Goal: Information Seeking & Learning: Learn about a topic

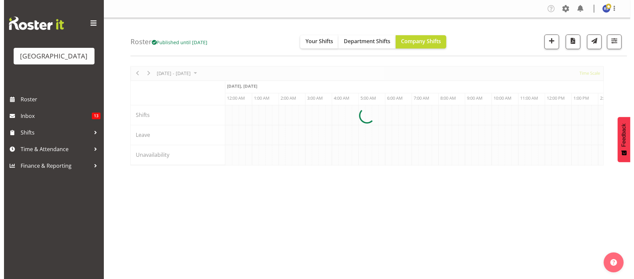
scroll to position [0, 1915]
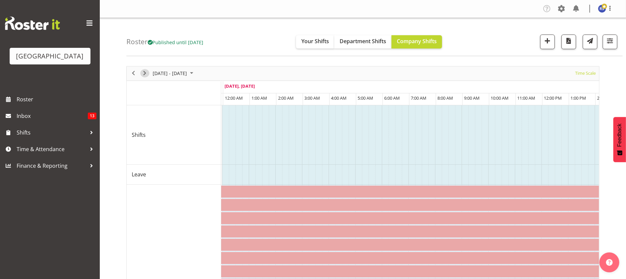
click at [142, 76] on span "Next" at bounding box center [145, 73] width 8 height 8
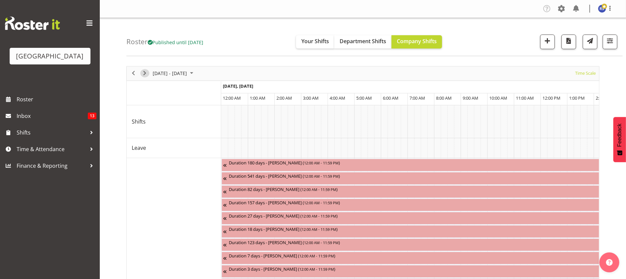
click at [143, 76] on span "Next" at bounding box center [145, 73] width 8 height 8
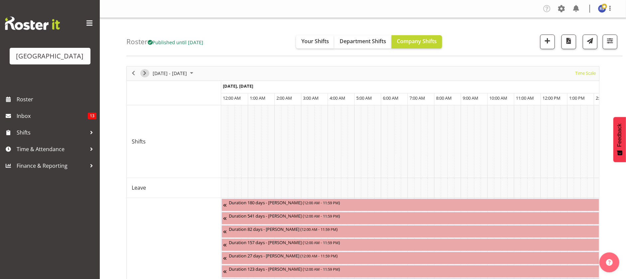
click at [143, 76] on span "Next" at bounding box center [145, 73] width 8 height 8
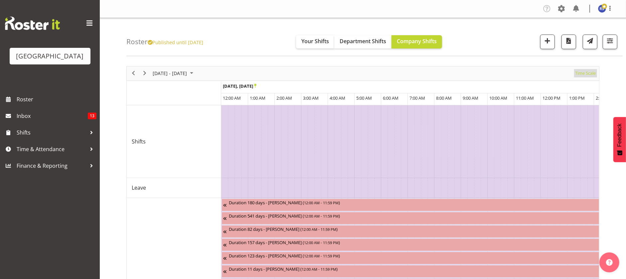
click at [580, 73] on span "Time Scale" at bounding box center [585, 73] width 22 height 8
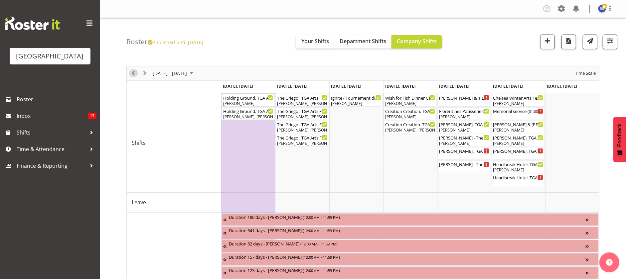
click at [130, 73] on span "Previous" at bounding box center [133, 73] width 8 height 8
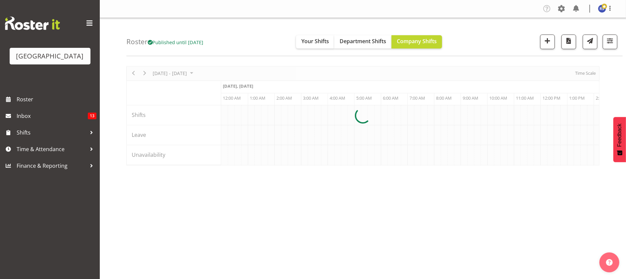
click at [587, 73] on div at bounding box center [362, 115] width 473 height 99
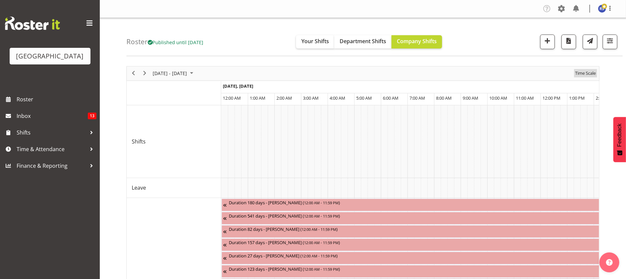
click at [587, 73] on span "Time Scale" at bounding box center [585, 73] width 22 height 8
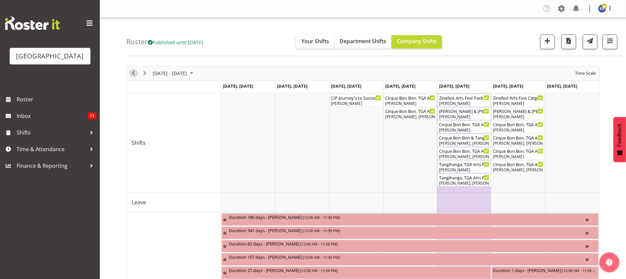
click at [132, 74] on span "Previous" at bounding box center [133, 73] width 8 height 8
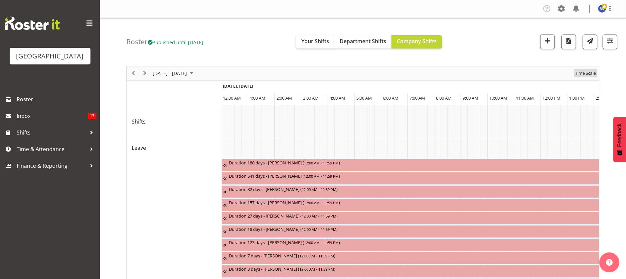
click at [581, 74] on span "Time Scale" at bounding box center [585, 73] width 22 height 8
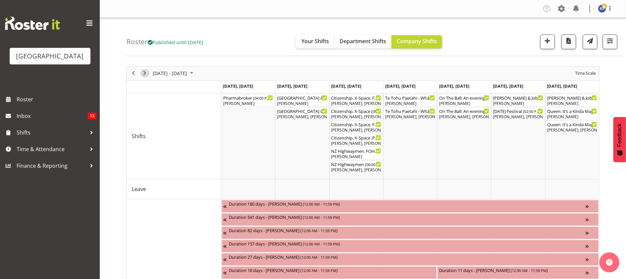
click at [143, 76] on span "Next" at bounding box center [145, 73] width 8 height 8
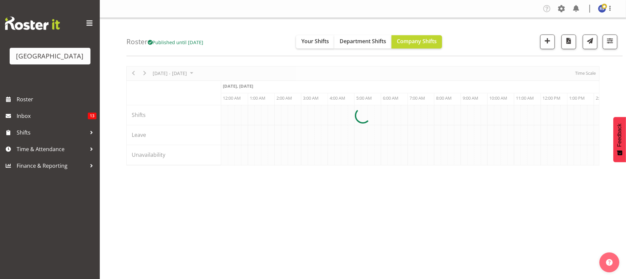
click at [587, 72] on div at bounding box center [362, 115] width 473 height 99
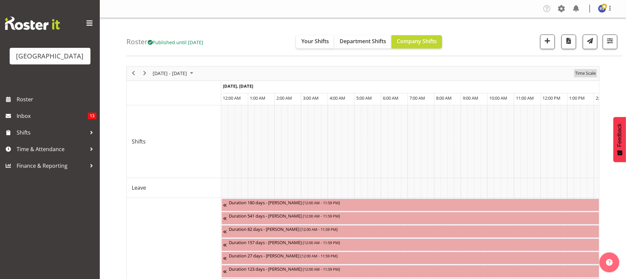
click at [585, 72] on span "Time Scale" at bounding box center [585, 73] width 22 height 8
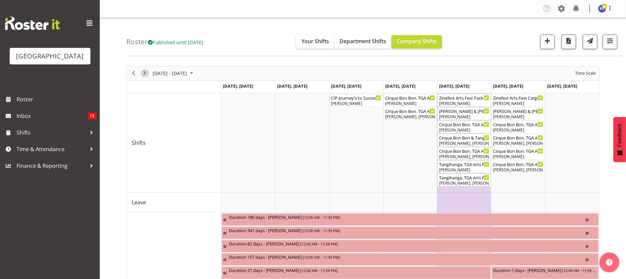
click at [146, 73] on span "Next" at bounding box center [145, 73] width 8 height 8
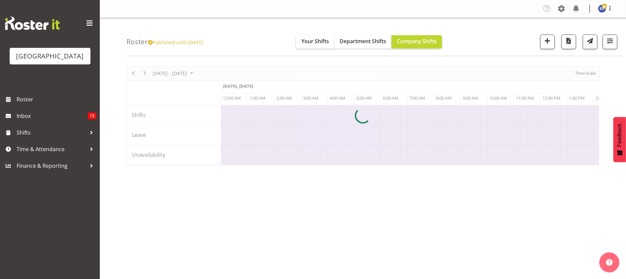
click at [580, 73] on div at bounding box center [362, 115] width 473 height 99
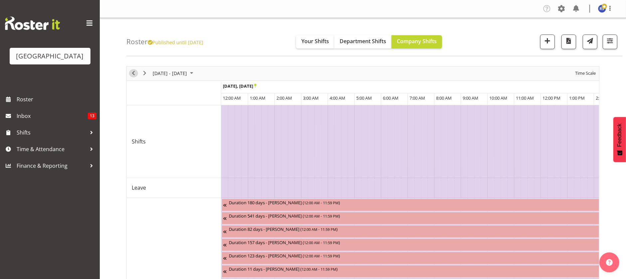
click at [133, 72] on span "Previous" at bounding box center [133, 73] width 8 height 8
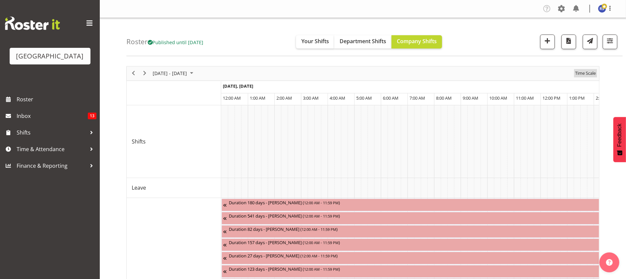
click at [589, 74] on span "Time Scale" at bounding box center [585, 73] width 22 height 8
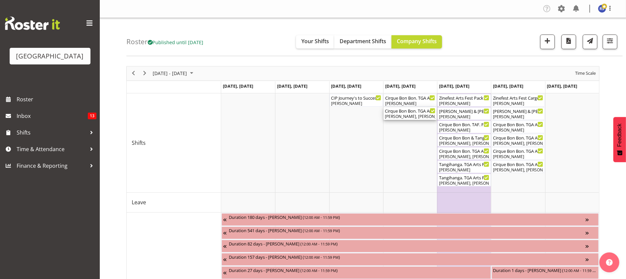
click at [412, 118] on div "[PERSON_NAME], [PERSON_NAME], [PERSON_NAME], [PERSON_NAME] Awhina [PERSON_NAME]…" at bounding box center [410, 117] width 51 height 6
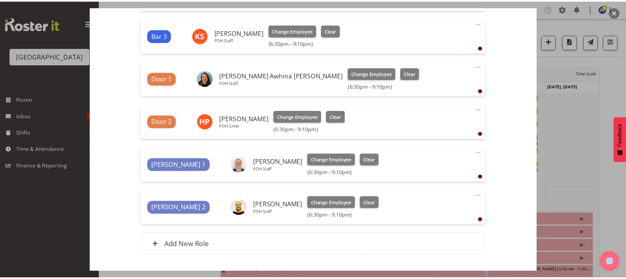
scroll to position [349, 0]
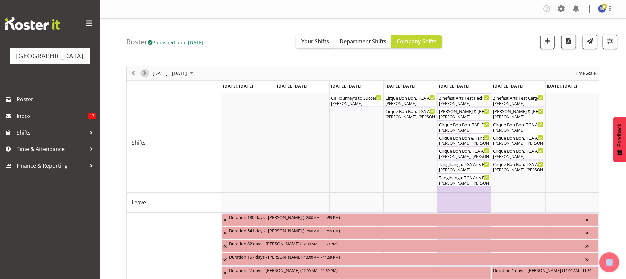
click at [141, 71] on span "Next" at bounding box center [145, 73] width 8 height 8
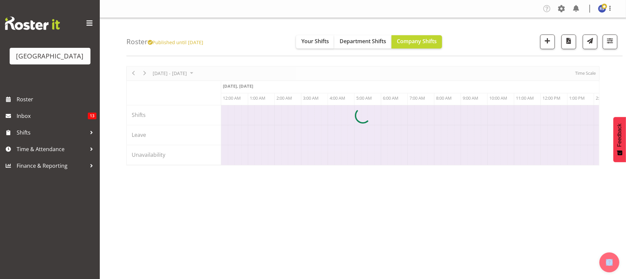
click at [587, 74] on div at bounding box center [362, 115] width 473 height 99
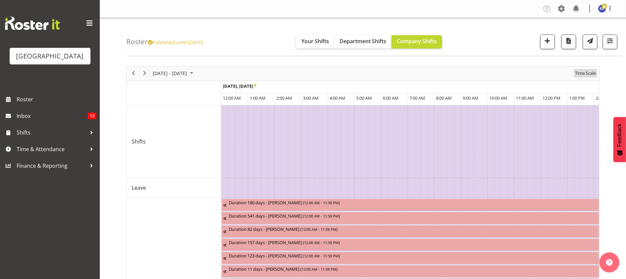
click at [585, 73] on span "Time Scale" at bounding box center [585, 73] width 22 height 8
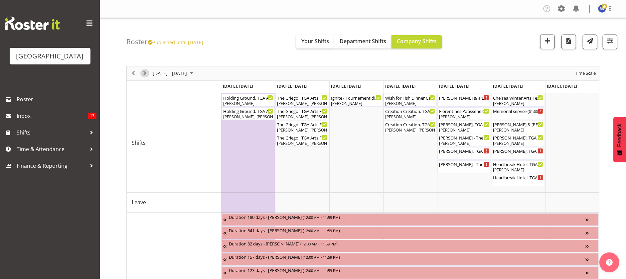
click at [146, 72] on span "Next" at bounding box center [145, 73] width 8 height 8
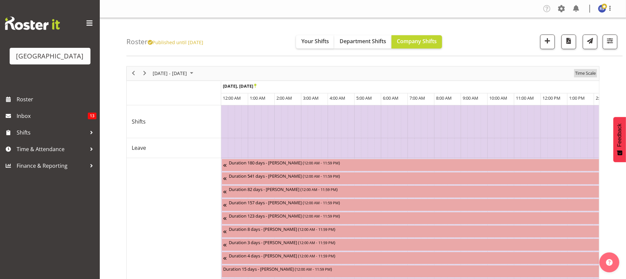
click at [583, 76] on span "Time Scale" at bounding box center [585, 73] width 22 height 8
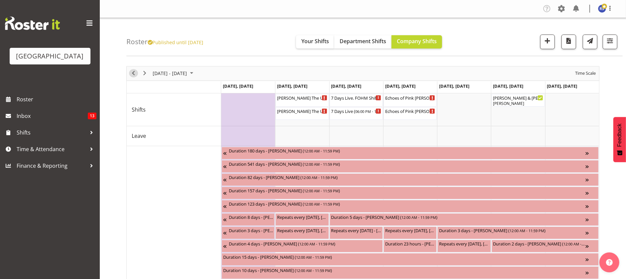
click at [132, 75] on span "Previous" at bounding box center [133, 73] width 8 height 8
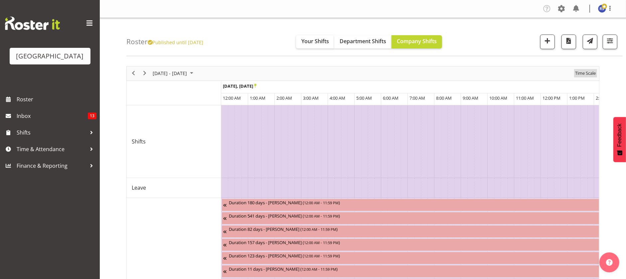
click at [578, 72] on span "Time Scale" at bounding box center [585, 73] width 22 height 8
